Goal: Information Seeking & Learning: Find specific page/section

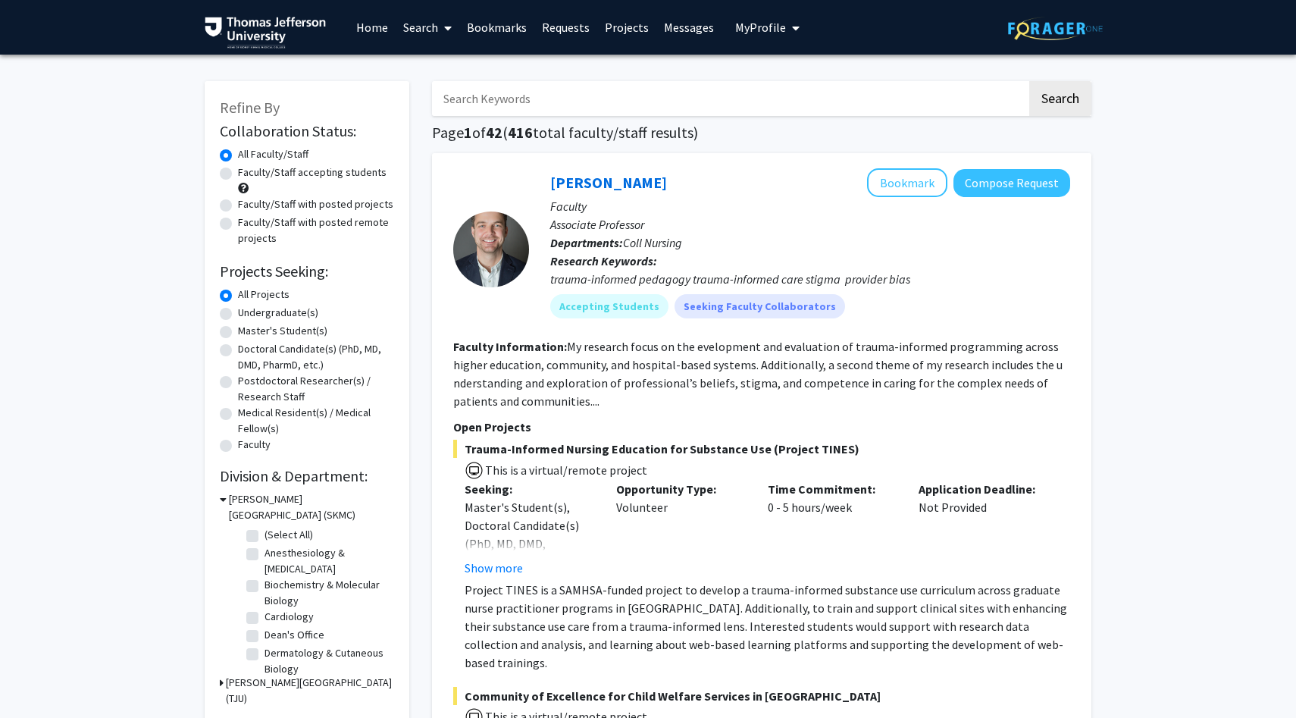
click at [556, 26] on link "Requests" at bounding box center [565, 27] width 63 height 53
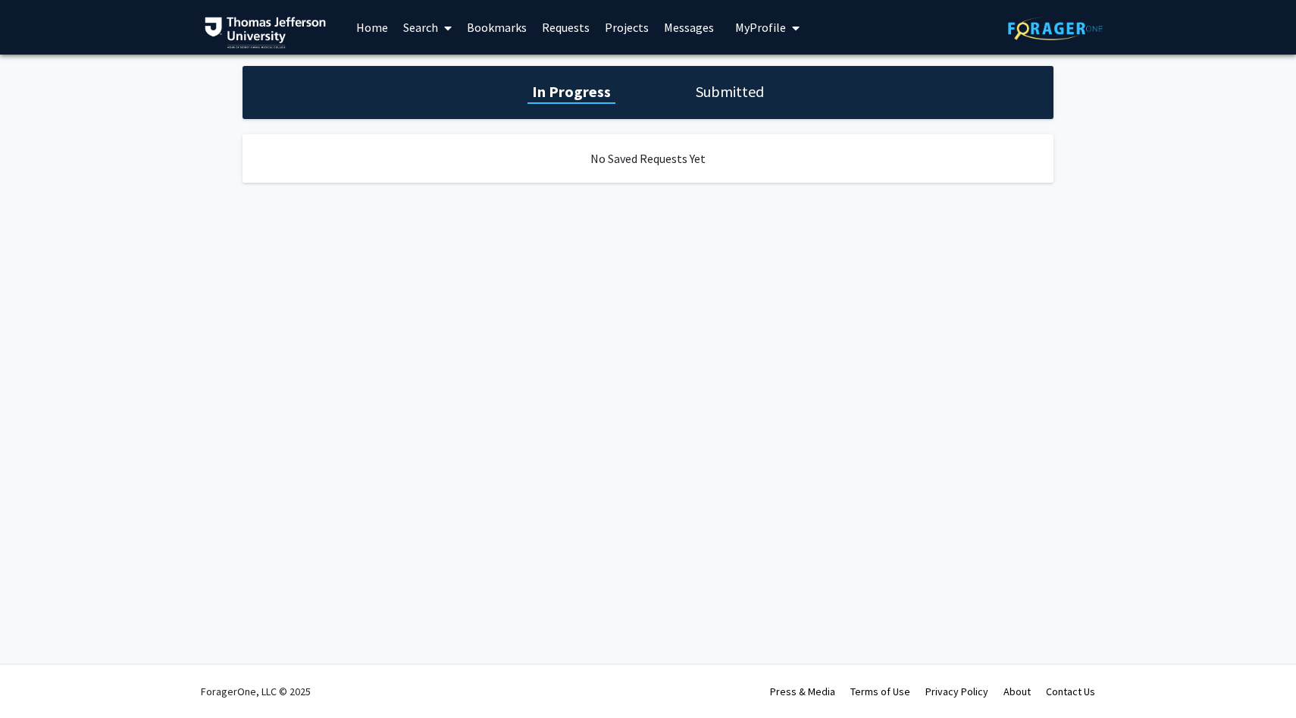
click at [370, 24] on link "Home" at bounding box center [372, 27] width 47 height 53
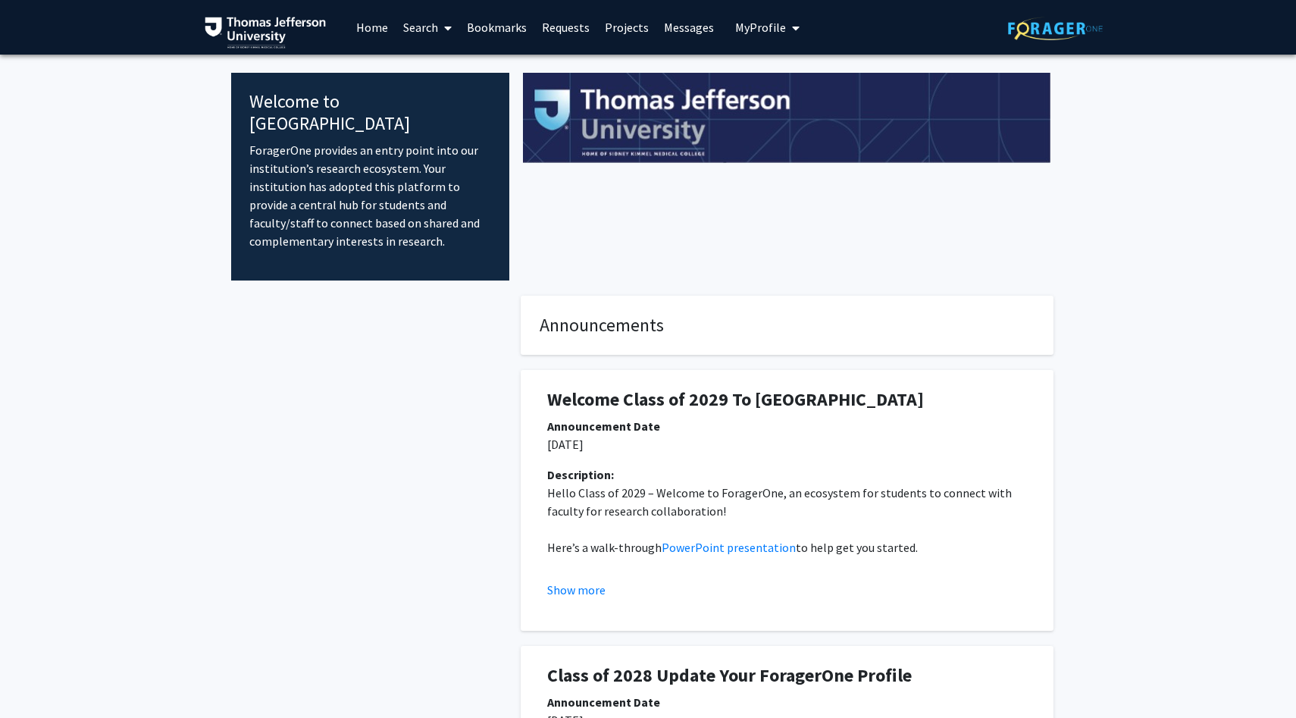
click at [422, 24] on link "Search" at bounding box center [428, 27] width 64 height 53
click at [440, 61] on span "Faculty/Staff" at bounding box center [451, 70] width 111 height 30
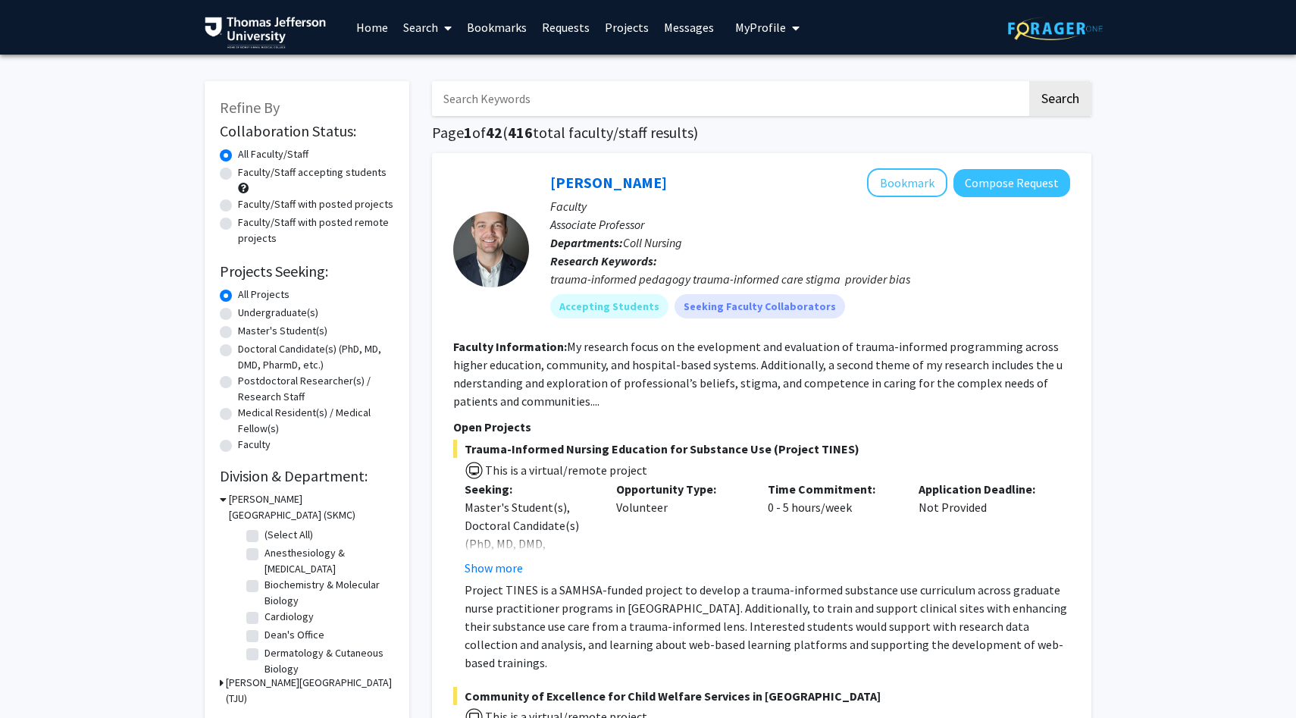
click at [758, 33] on span "My Profile" at bounding box center [760, 27] width 51 height 15
click at [372, 27] on link "Home" at bounding box center [372, 27] width 47 height 53
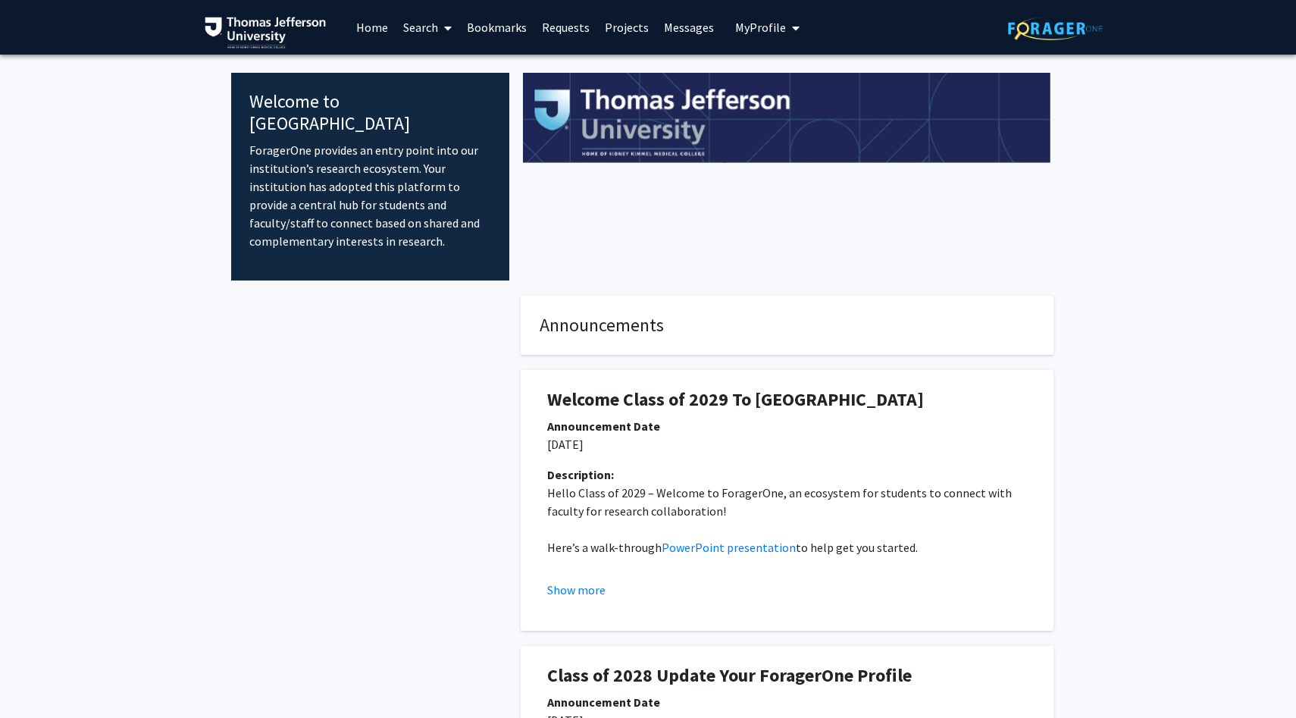
click at [504, 25] on link "Bookmarks" at bounding box center [496, 27] width 75 height 53
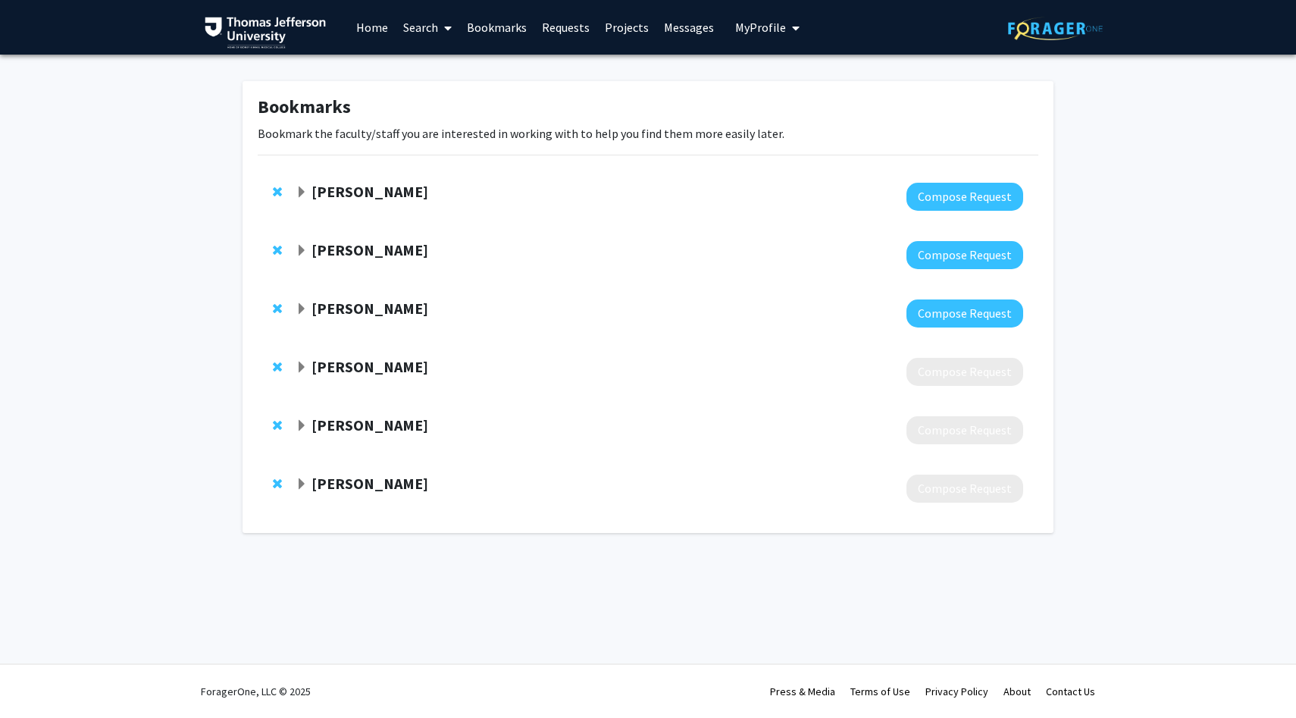
click at [336, 192] on strong "[PERSON_NAME]" at bounding box center [369, 191] width 117 height 19
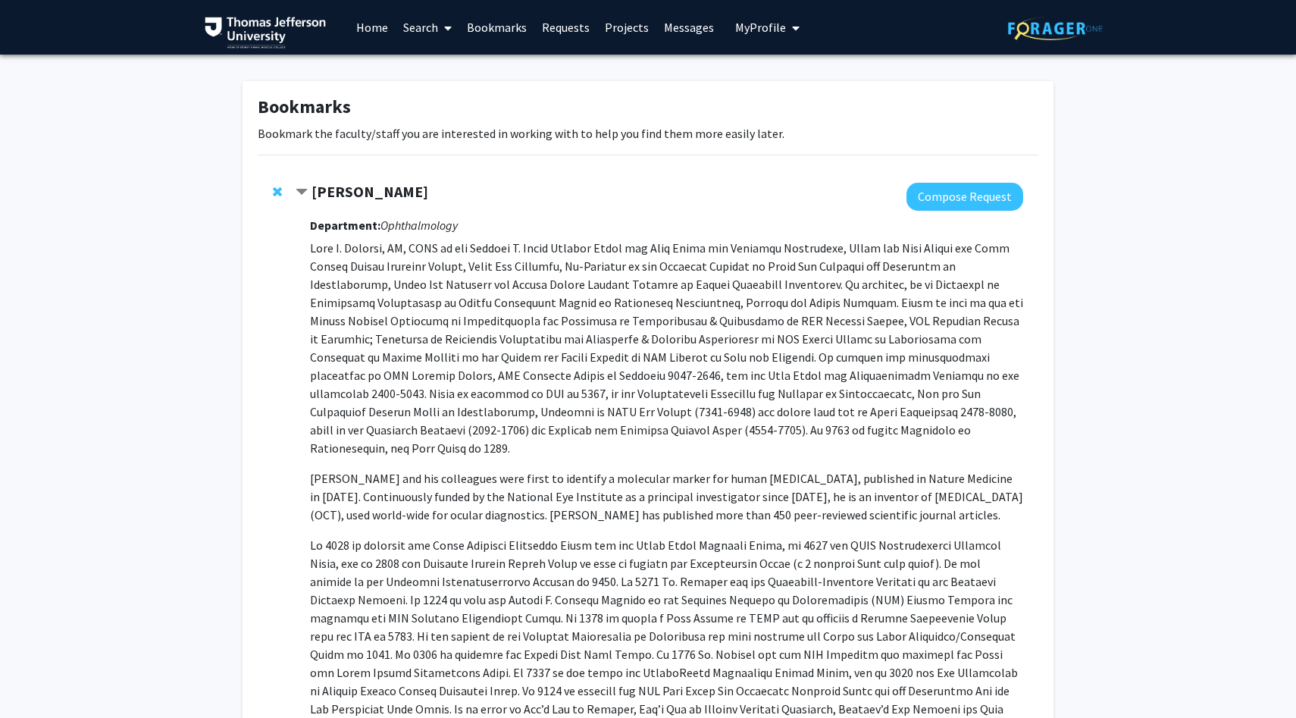
click at [327, 194] on strong "[PERSON_NAME]" at bounding box center [369, 191] width 117 height 19
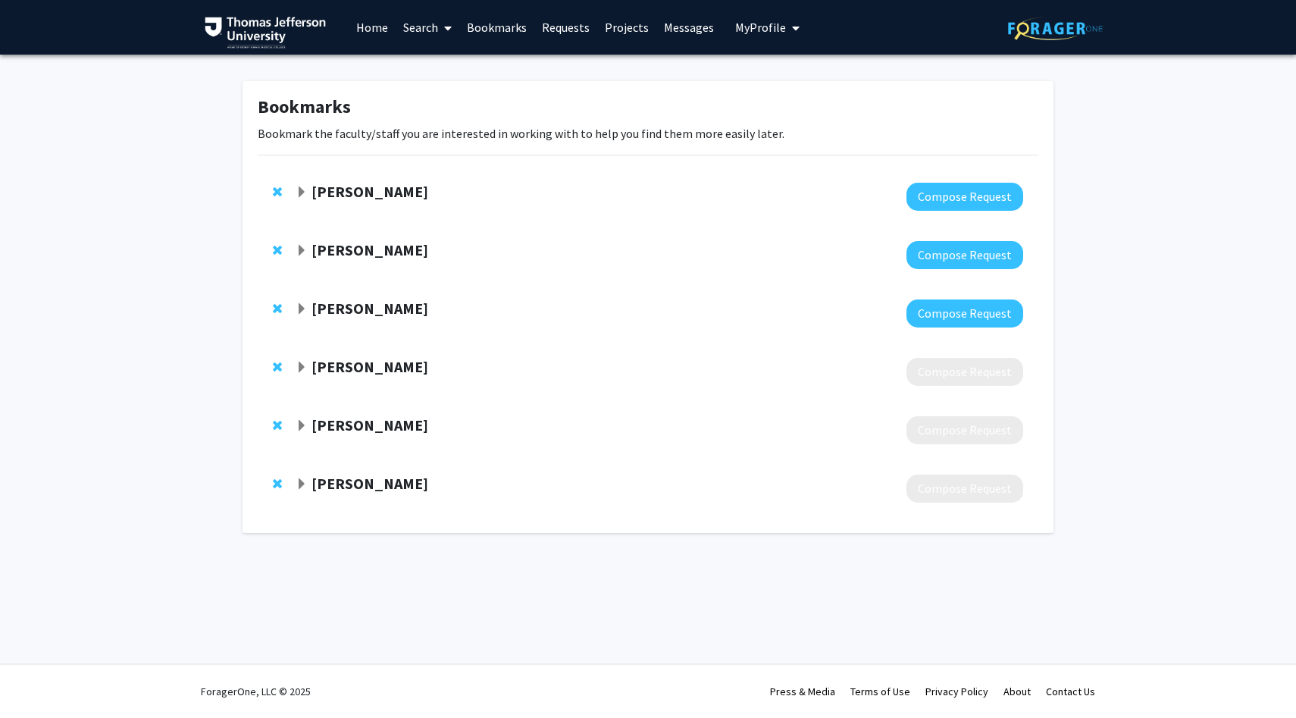
click at [375, 430] on strong "[PERSON_NAME]" at bounding box center [369, 424] width 117 height 19
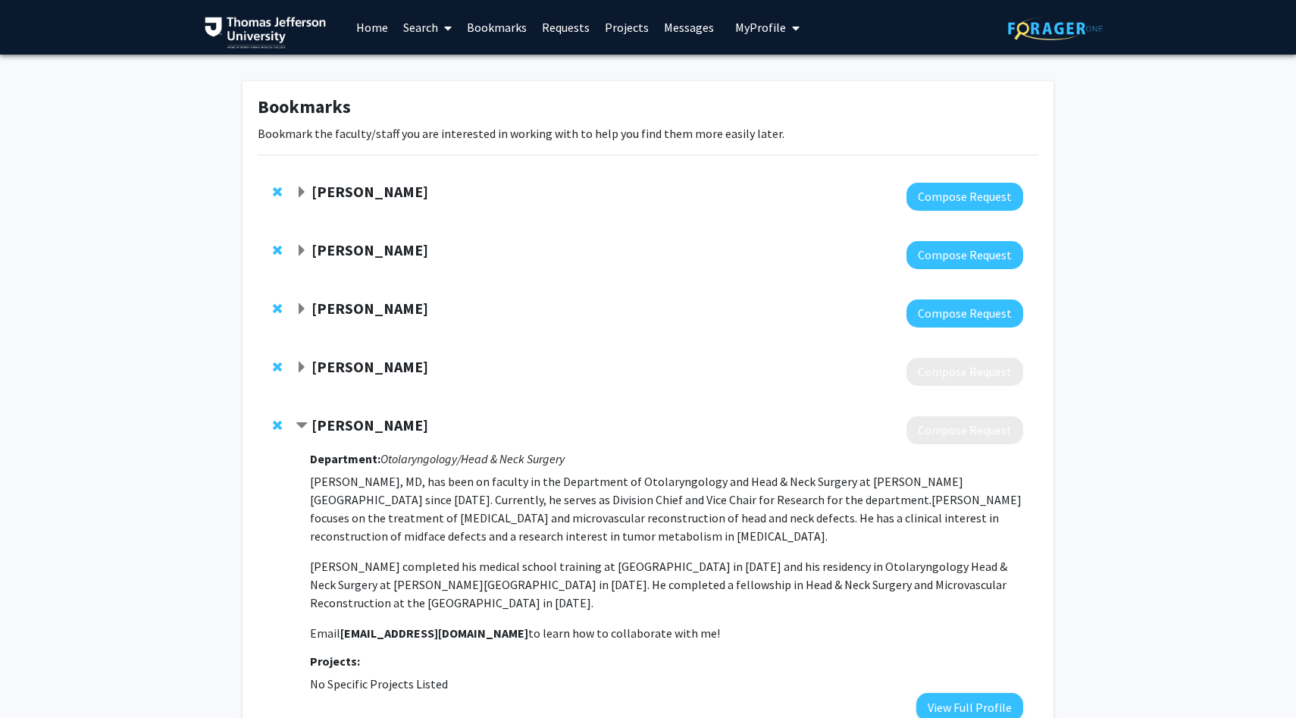
click at [375, 430] on strong "[PERSON_NAME]" at bounding box center [369, 424] width 117 height 19
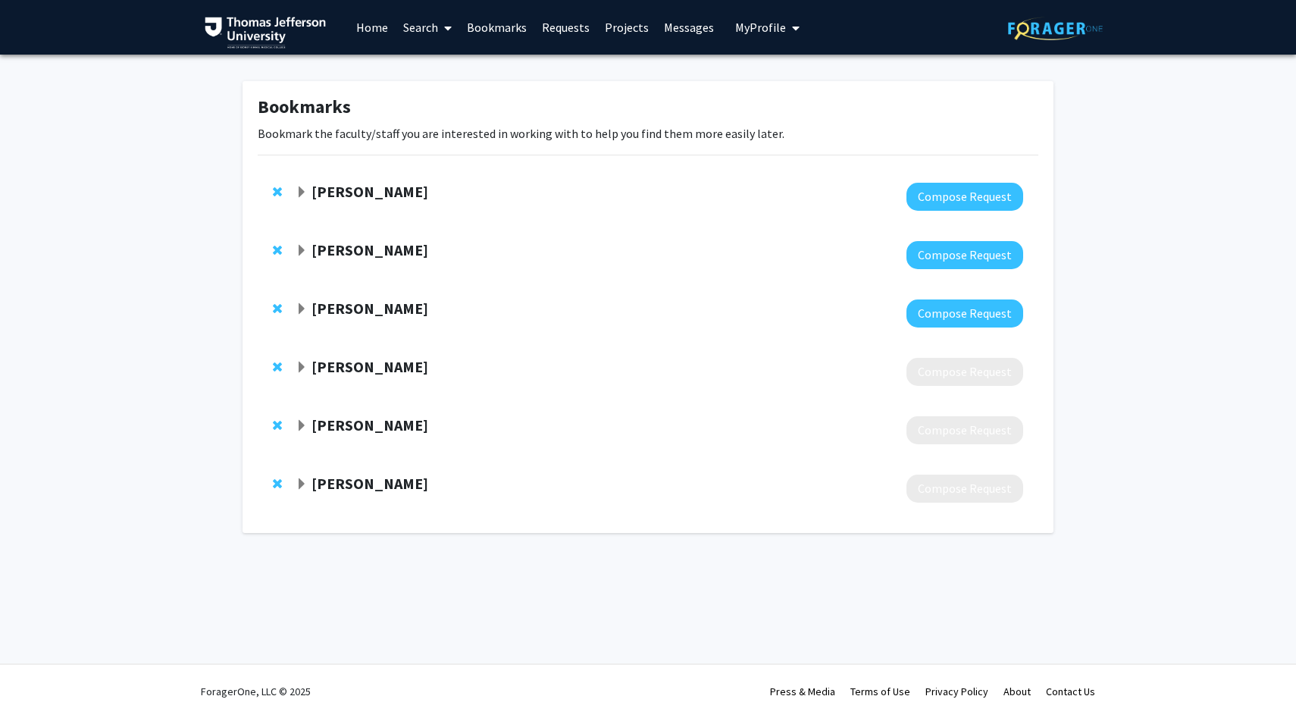
click at [365, 254] on strong "[PERSON_NAME]" at bounding box center [369, 249] width 117 height 19
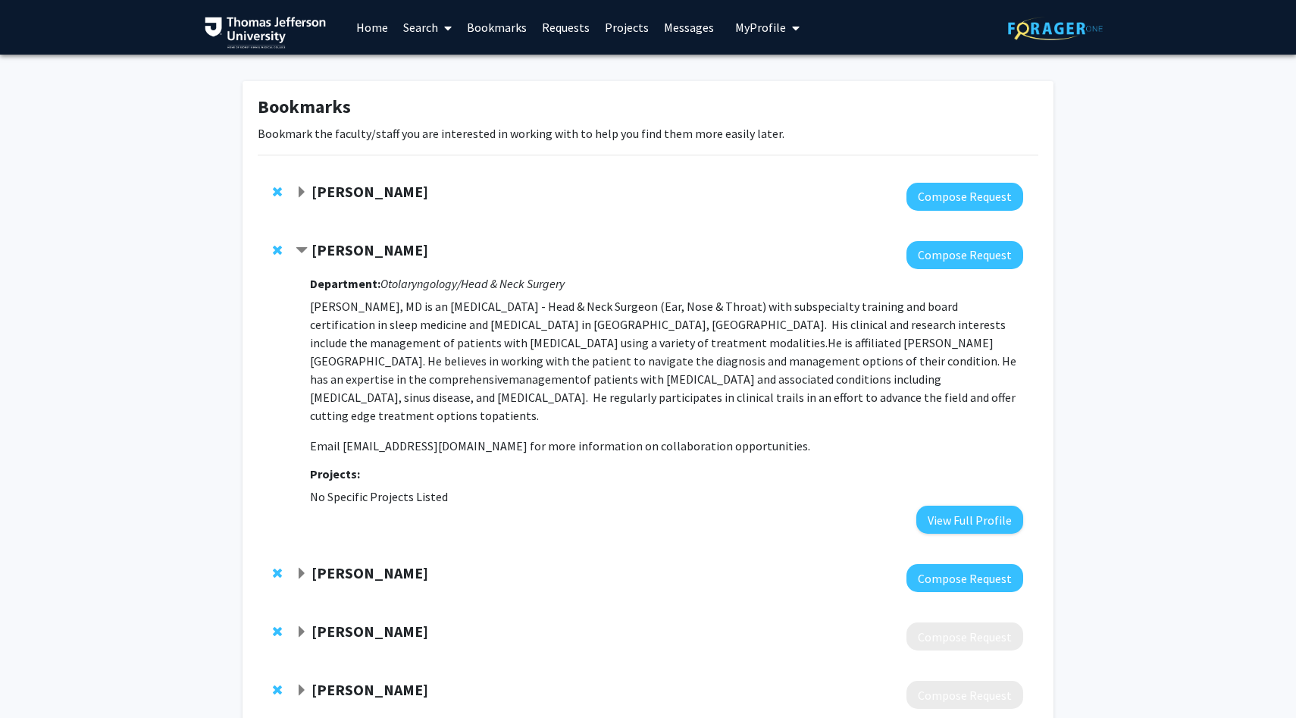
click at [427, 27] on link "Search" at bounding box center [428, 27] width 64 height 53
click at [439, 56] on span "Faculty/Staff" at bounding box center [451, 70] width 111 height 30
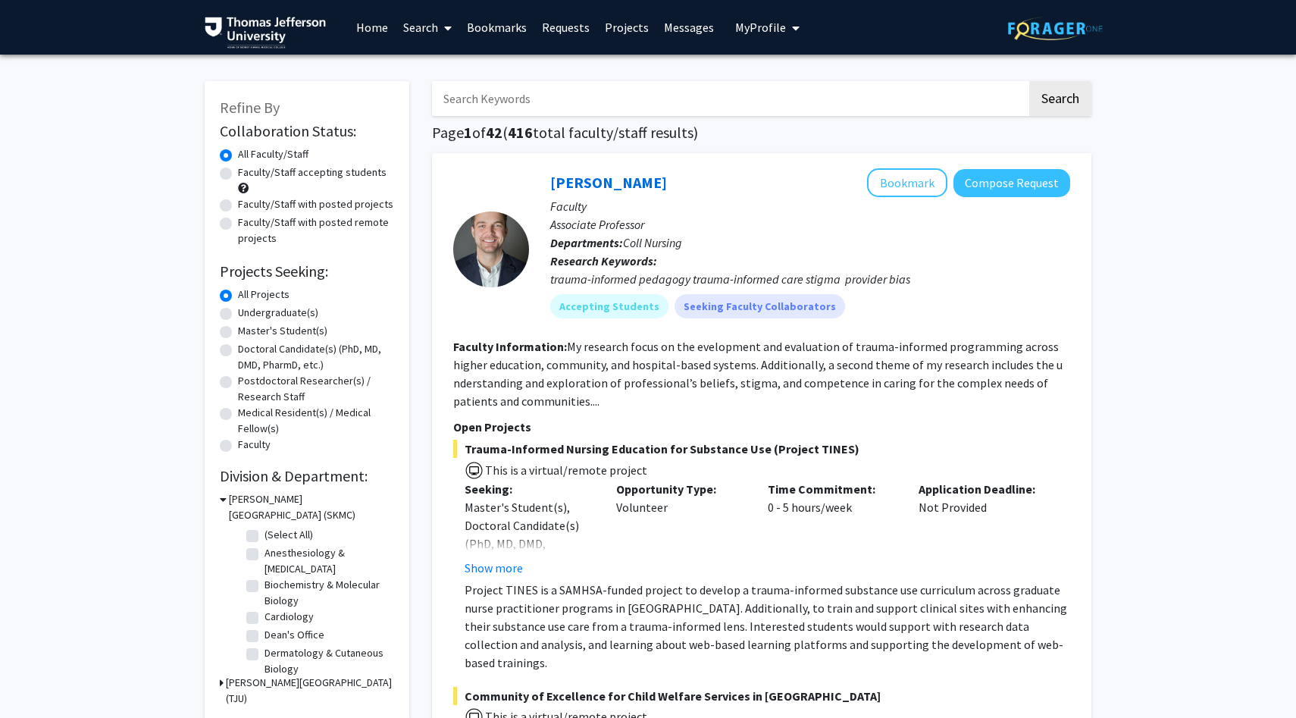
click at [533, 106] on input "Search Keywords" at bounding box center [729, 98] width 595 height 35
click at [1029, 81] on button "Search" at bounding box center [1060, 98] width 62 height 35
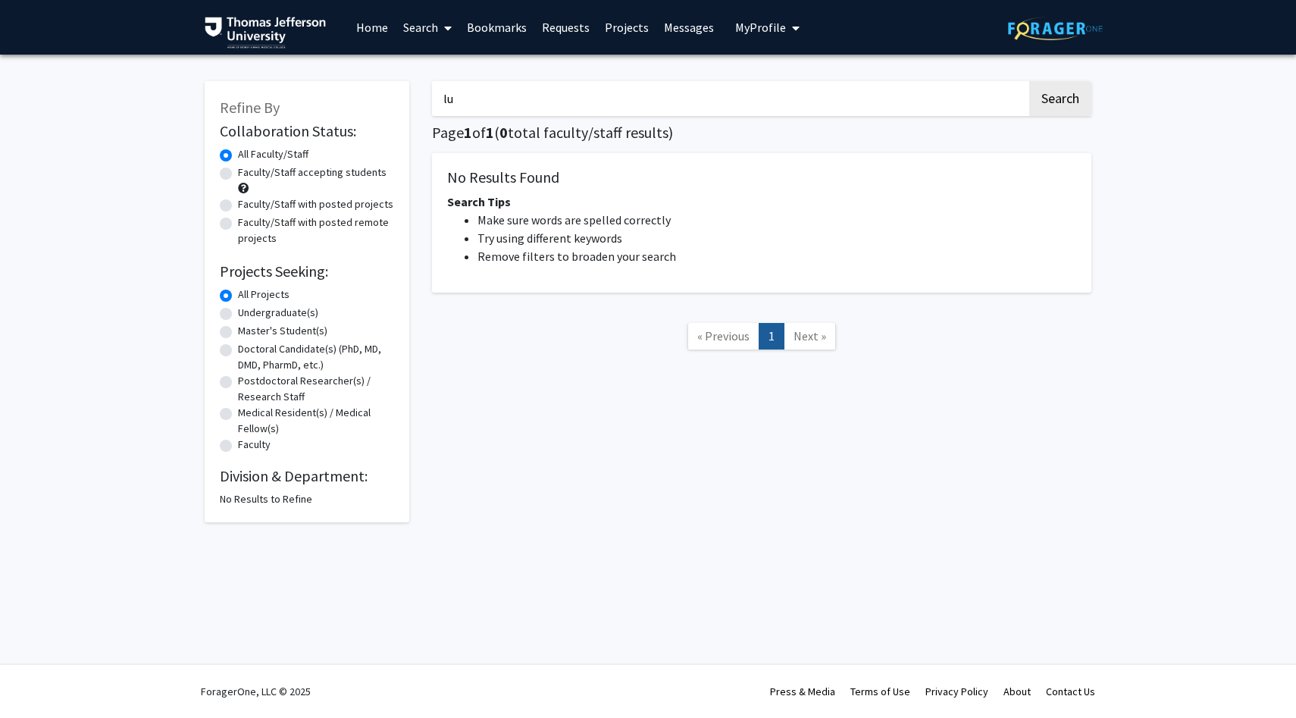
click at [1029, 81] on button "Search" at bounding box center [1060, 98] width 62 height 35
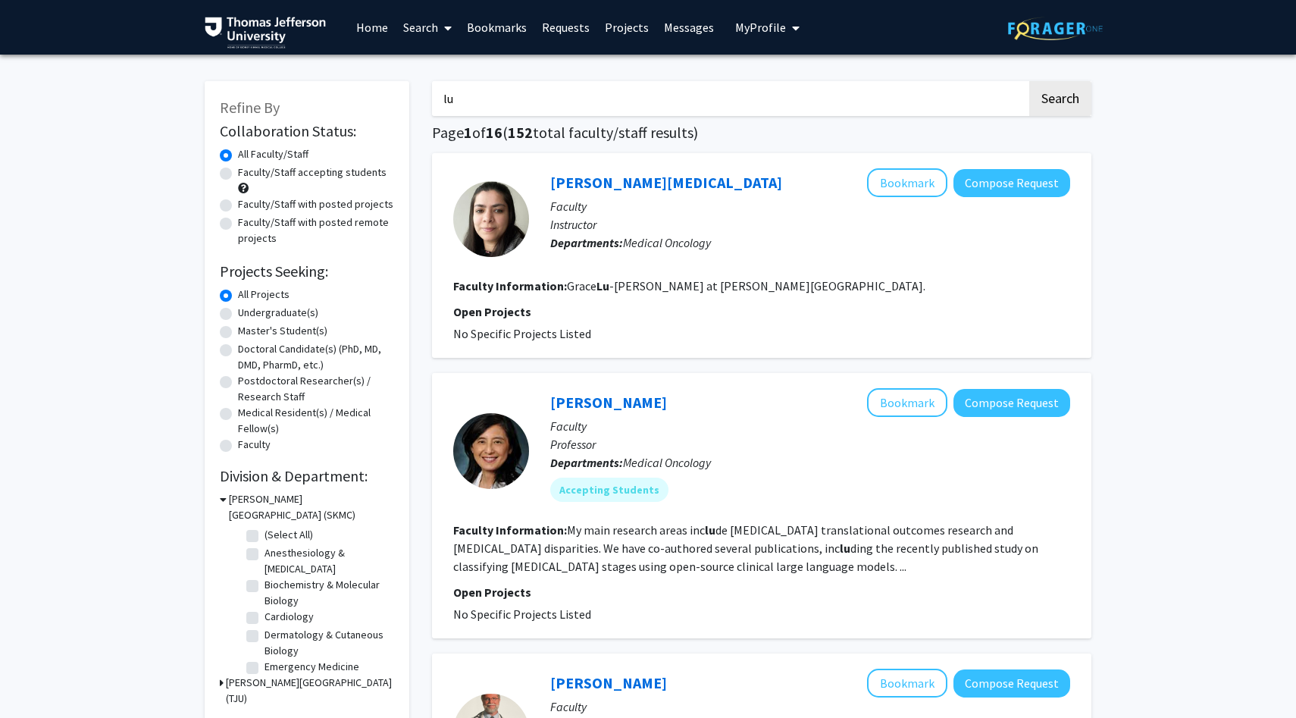
click at [733, 94] on input "lu" at bounding box center [729, 98] width 595 height 35
type input "l"
click at [1029, 81] on button "Search" at bounding box center [1060, 98] width 62 height 35
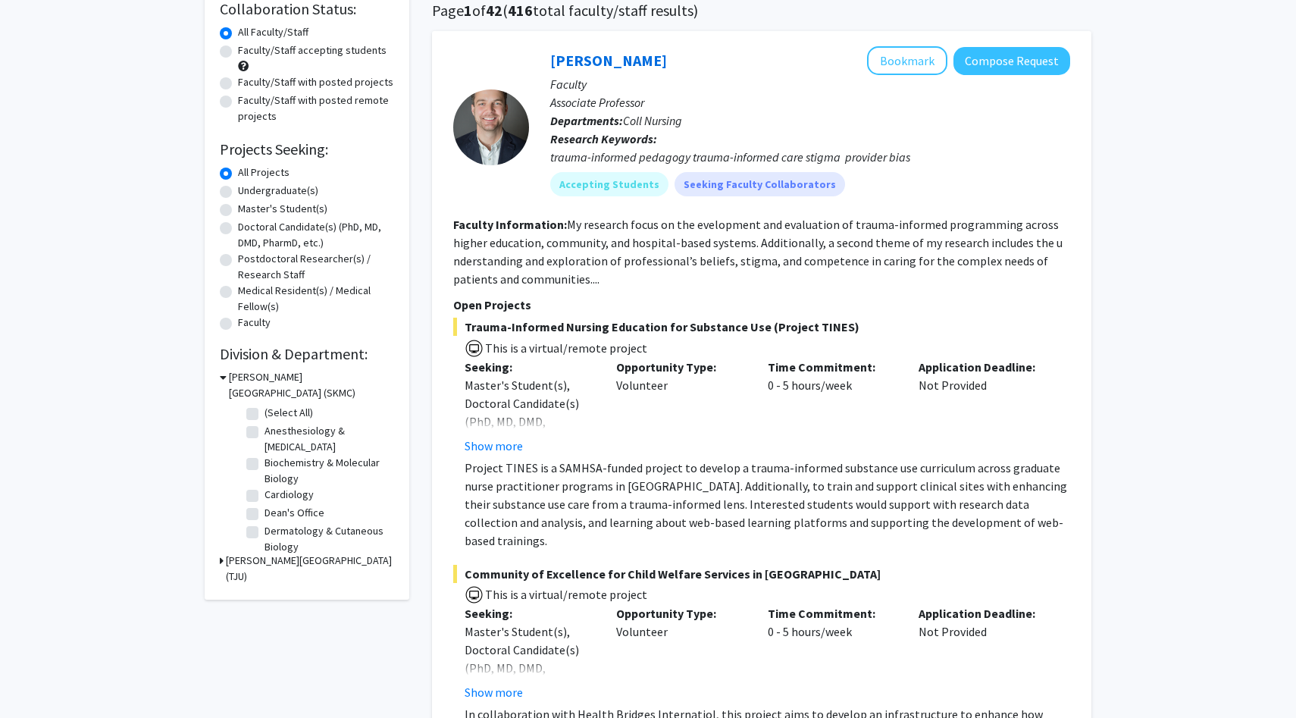
scroll to position [125, 0]
